Goal: Task Accomplishment & Management: Use online tool/utility

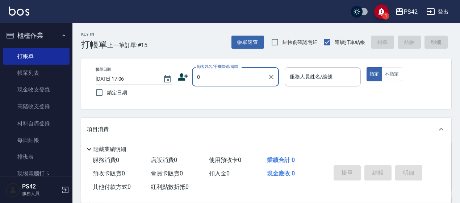
type input "無名字/0/null"
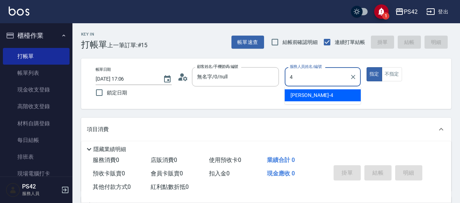
type input "[PERSON_NAME]-4"
type button "true"
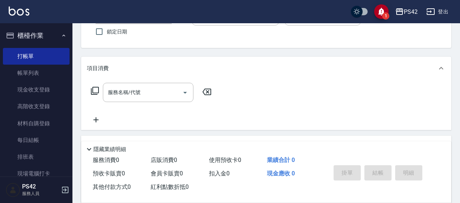
scroll to position [73, 0]
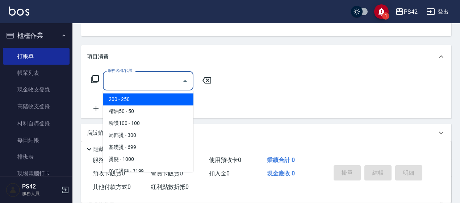
click at [151, 81] on input "服務名稱/代號" at bounding box center [142, 80] width 73 height 13
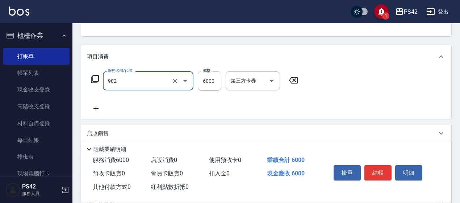
type input "儲值6000(902)"
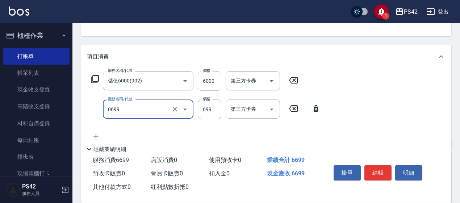
type input "精油SPA(0699)"
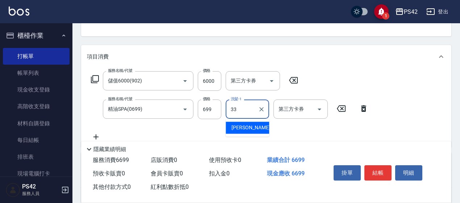
type input "[PERSON_NAME]-33"
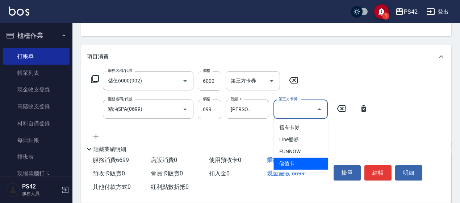
type input "儲值卡"
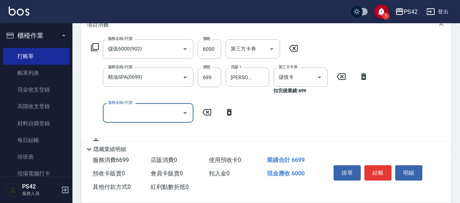
scroll to position [181, 0]
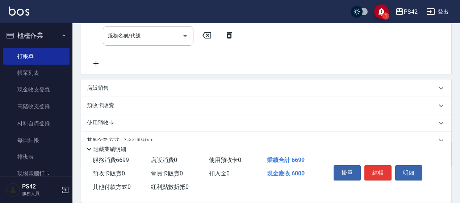
click at [155, 76] on div "項目消費 服務名稱/代號 儲值6000(902) 服務名稱/代號 價格 6000 價格 第三方卡券 第三方卡券 服務名稱/代號 精油SPA(0699) 服務名…" at bounding box center [266, 51] width 371 height 230
click at [163, 83] on div "店販銷售" at bounding box center [266, 87] width 371 height 17
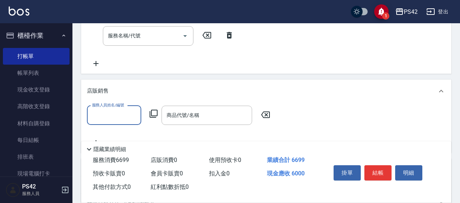
scroll to position [0, 0]
type input "[PERSON_NAME]-4"
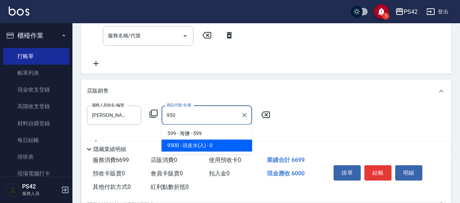
type input "頭皮水(入)"
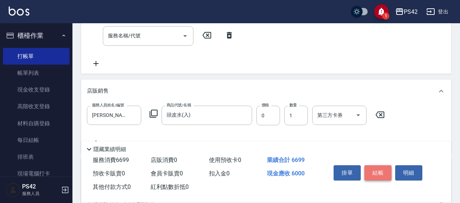
click at [376, 167] on button "結帳" at bounding box center [378, 172] width 27 height 15
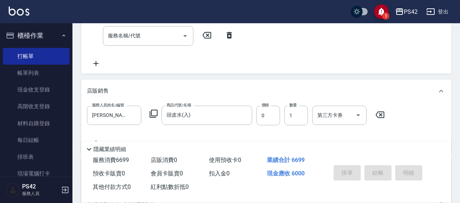
type input "[DATE] 18:24"
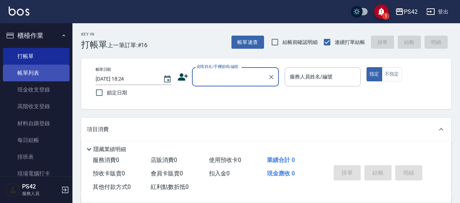
click at [25, 78] on link "帳單列表" at bounding box center [36, 73] width 67 height 17
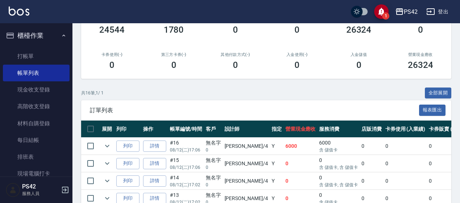
scroll to position [73, 0]
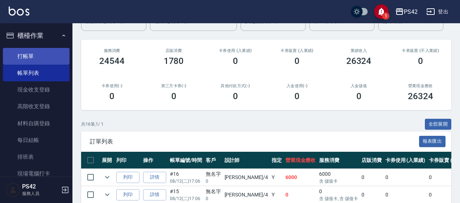
click at [41, 50] on link "打帳單" at bounding box center [36, 56] width 67 height 17
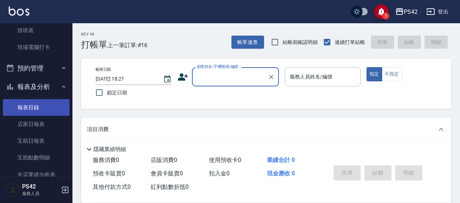
scroll to position [145, 0]
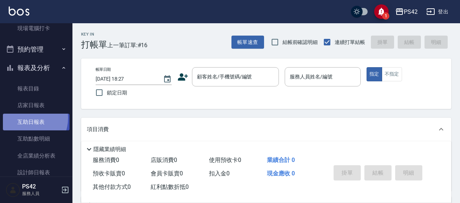
click at [25, 118] on link "互助日報表" at bounding box center [36, 121] width 67 height 17
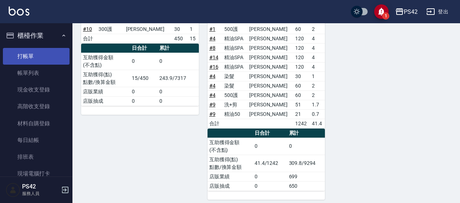
click at [13, 58] on link "打帳單" at bounding box center [36, 56] width 67 height 17
